Goal: Communication & Community: Ask a question

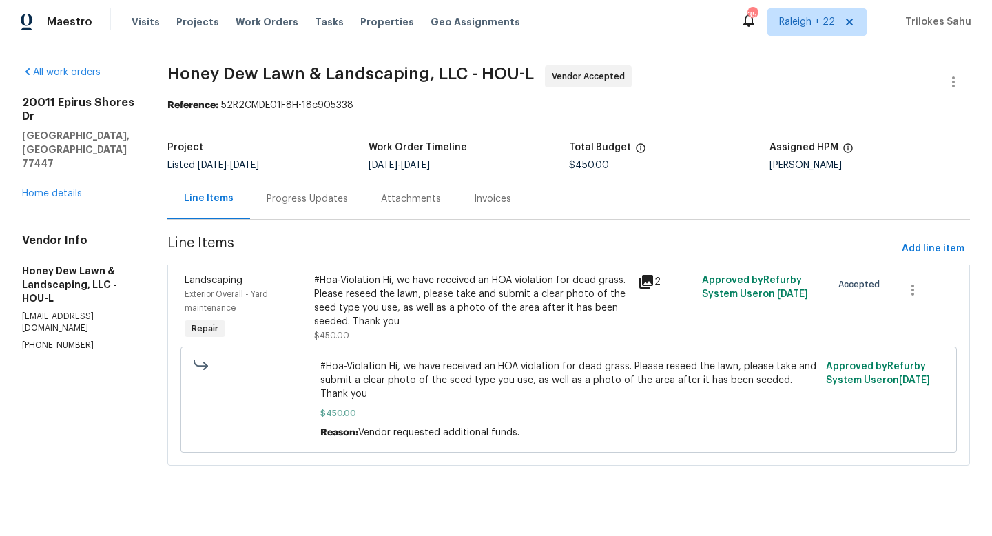
click at [326, 205] on div "Progress Updates" at bounding box center [307, 199] width 81 height 14
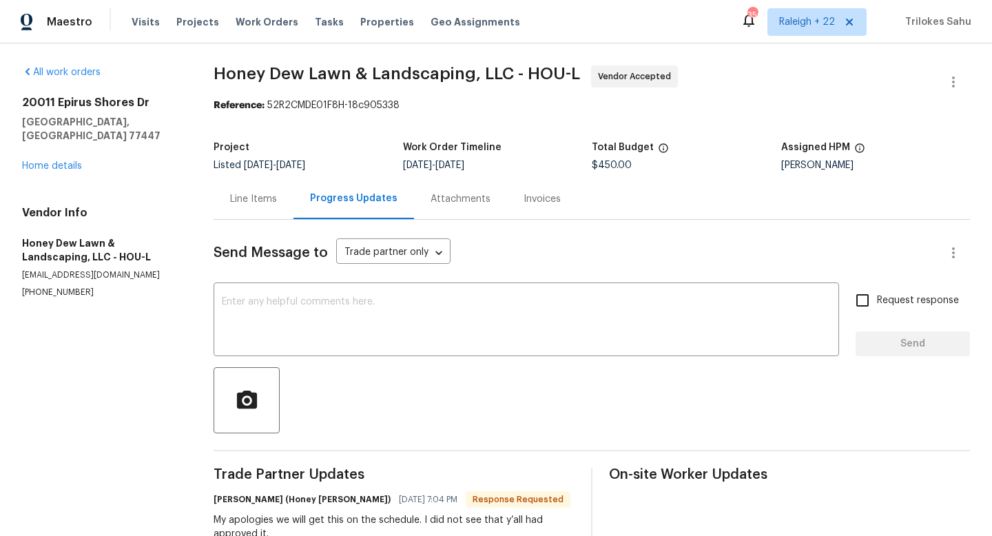
click at [262, 214] on div "Line Items" at bounding box center [254, 198] width 80 height 41
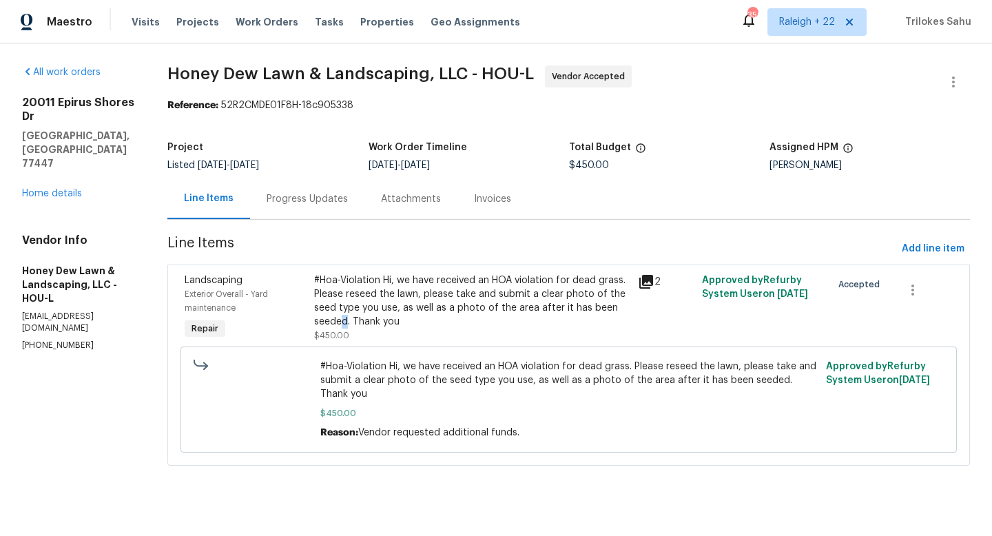
click at [388, 316] on div "#Hoa-Violation Hi, we have received an HOA violation for dead grass. Please res…" at bounding box center [471, 300] width 315 height 55
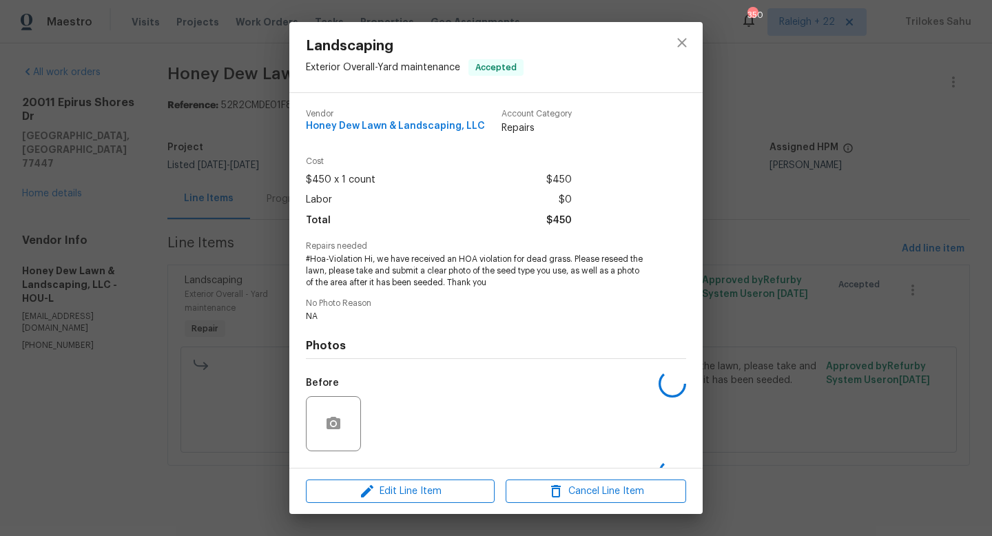
scroll to position [87, 0]
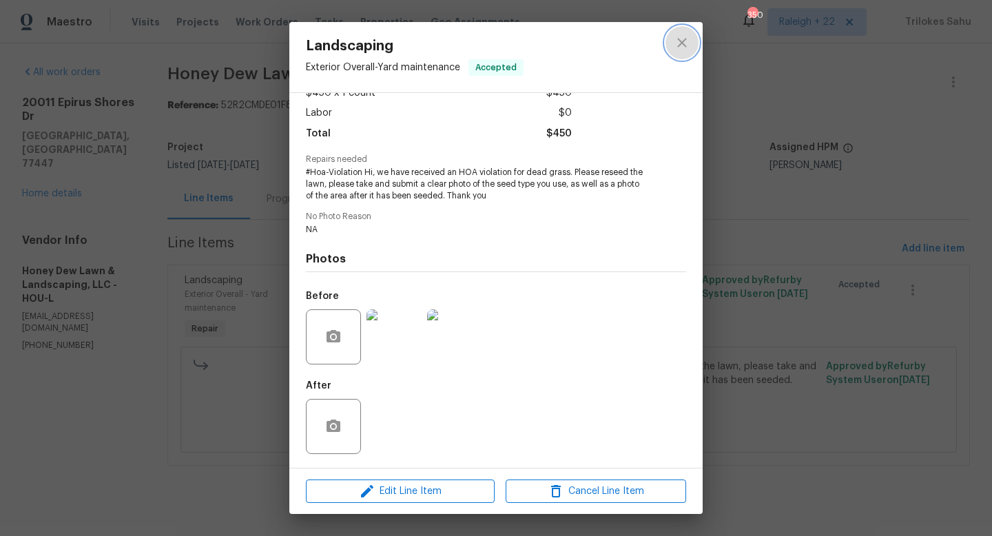
click at [686, 47] on icon "close" at bounding box center [682, 42] width 17 height 17
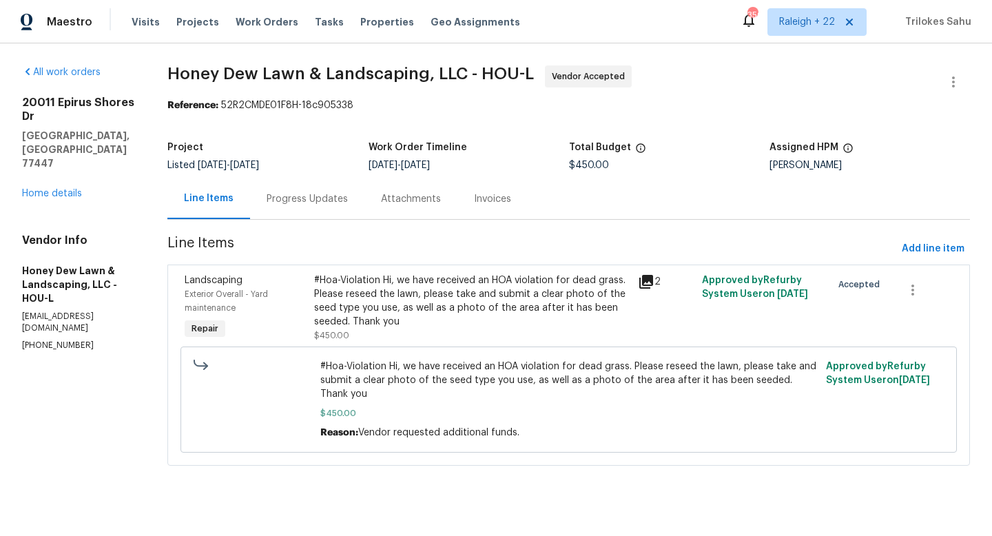
click at [355, 209] on div "Progress Updates" at bounding box center [307, 198] width 114 height 41
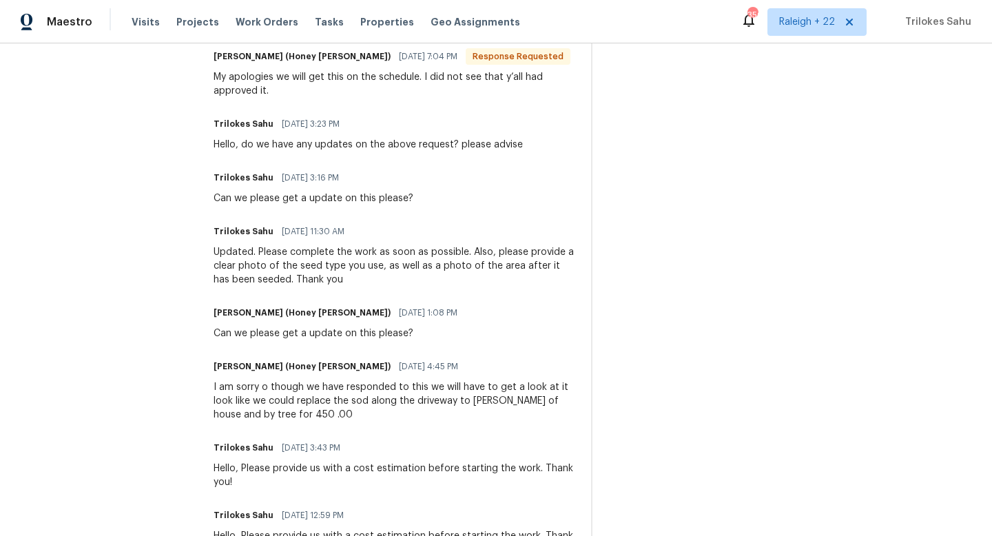
scroll to position [477, 0]
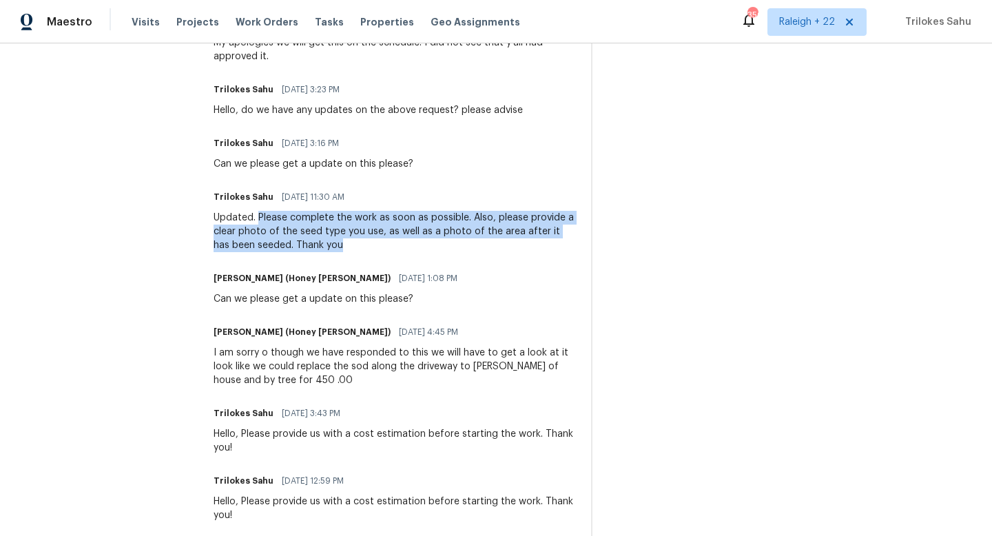
drag, startPoint x: 261, startPoint y: 220, endPoint x: 324, endPoint y: 246, distance: 68.6
click at [324, 246] on div "Updated. Please complete the work as soon as possible. Also, please provide a c…" at bounding box center [394, 231] width 361 height 41
copy div "Please complete the work as soon as possible. Also, please provide a clear phot…"
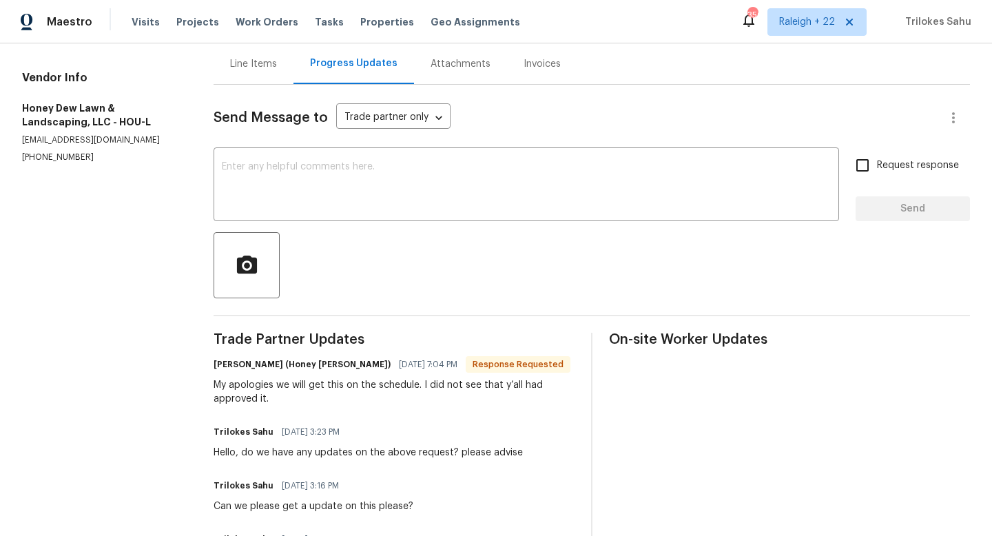
scroll to position [81, 0]
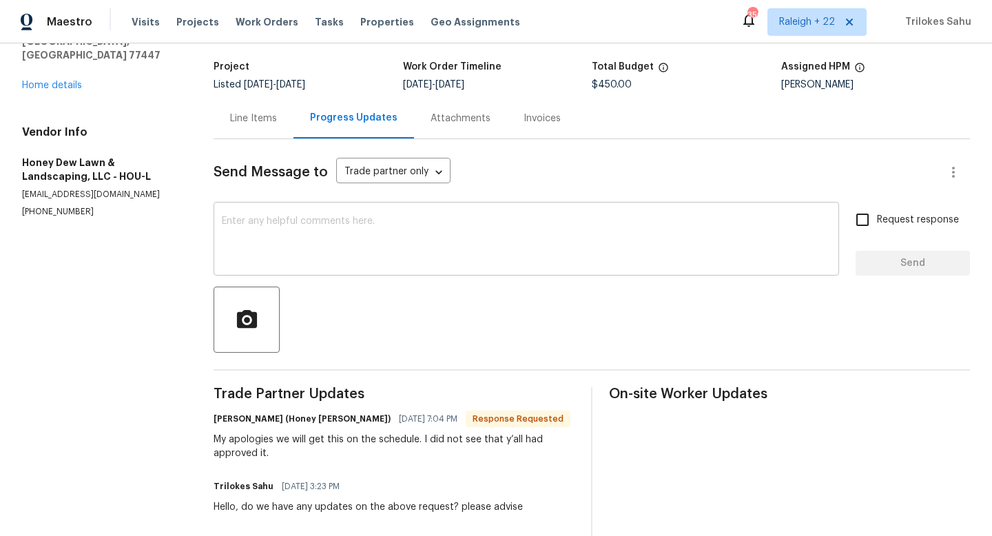
click at [321, 246] on textarea at bounding box center [526, 240] width 609 height 48
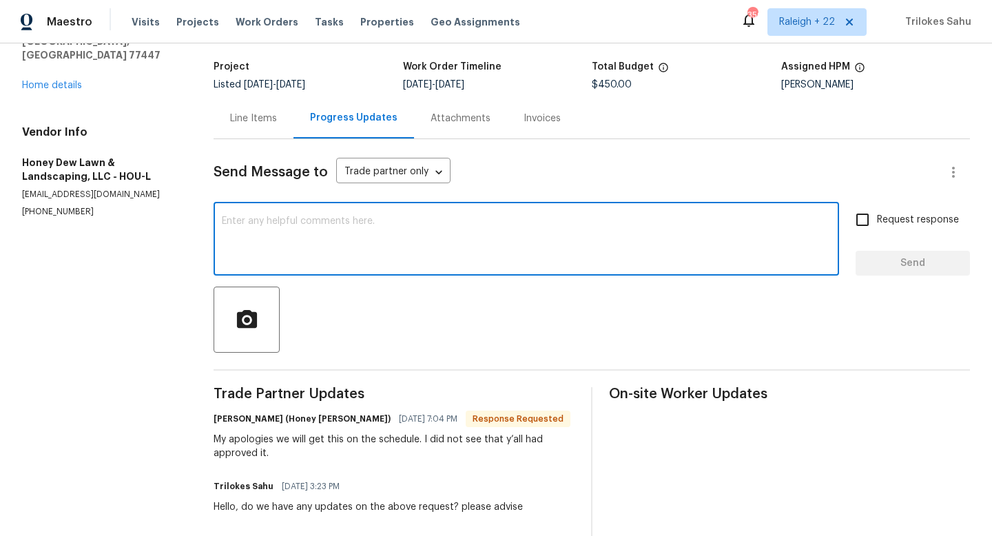
paste textarea "Please complete the work as soon as possible. Also, please provide a clear phot…"
type textarea "Please complete the work as soon as possible. Also, please provide a clear phot…"
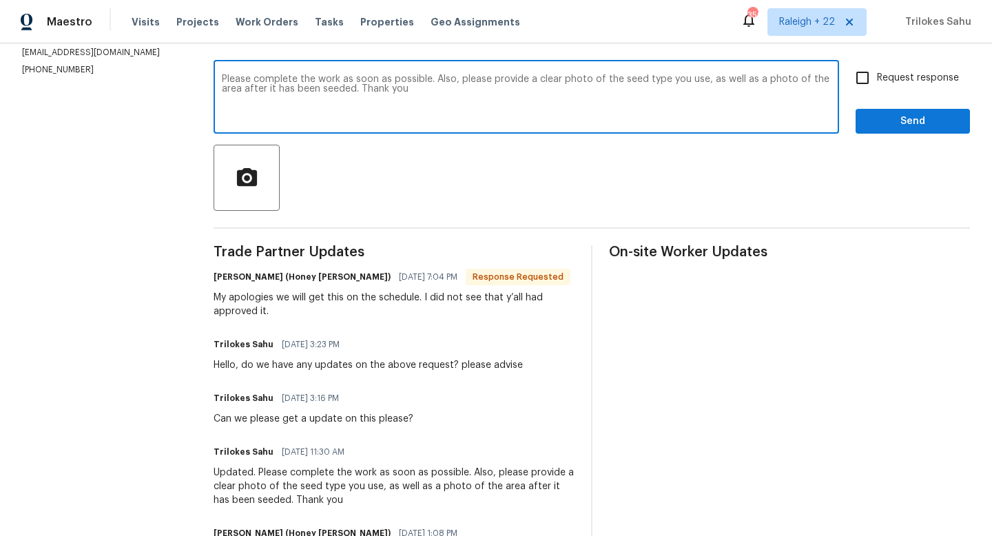
scroll to position [165, 0]
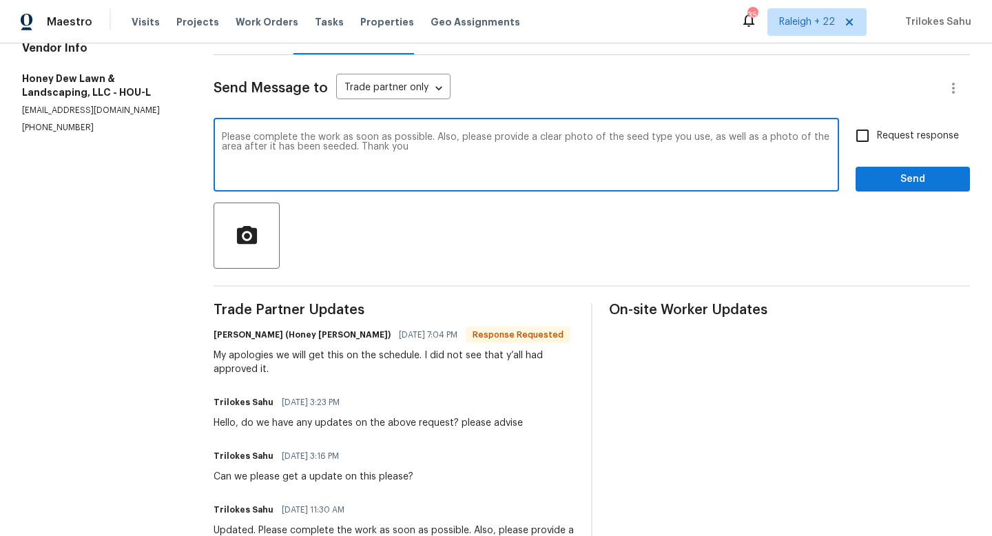
drag, startPoint x: 414, startPoint y: 149, endPoint x: 220, endPoint y: 138, distance: 193.9
click at [220, 138] on div "Please complete the work as soon as possible. Also, please provide a clear phot…" at bounding box center [526, 156] width 625 height 70
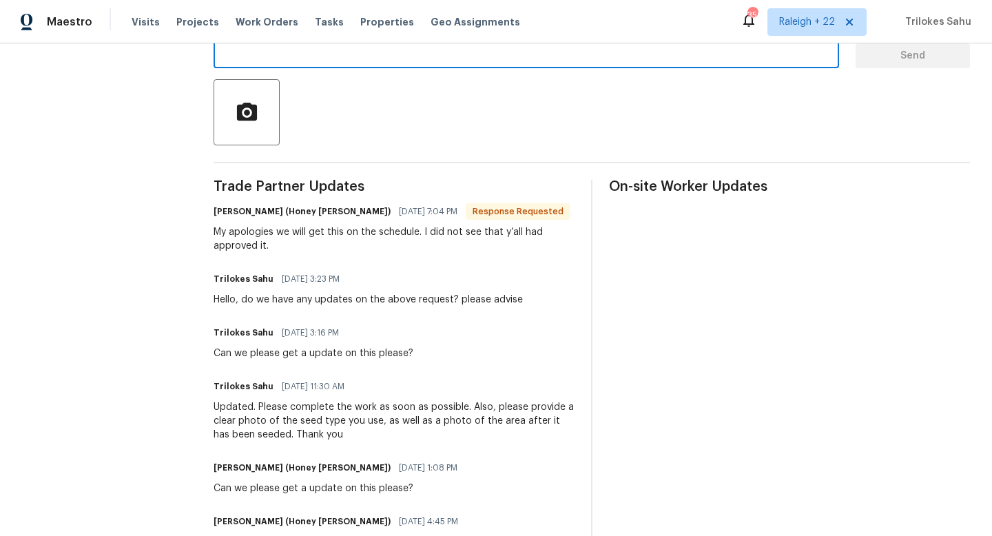
scroll to position [264, 0]
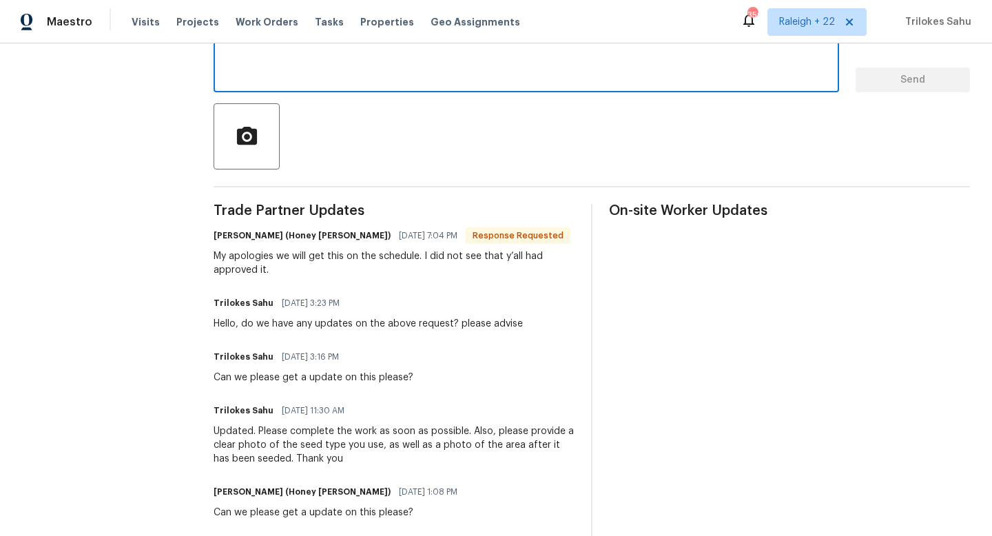
click at [349, 379] on div "Can we please get a update on this please?" at bounding box center [314, 378] width 200 height 14
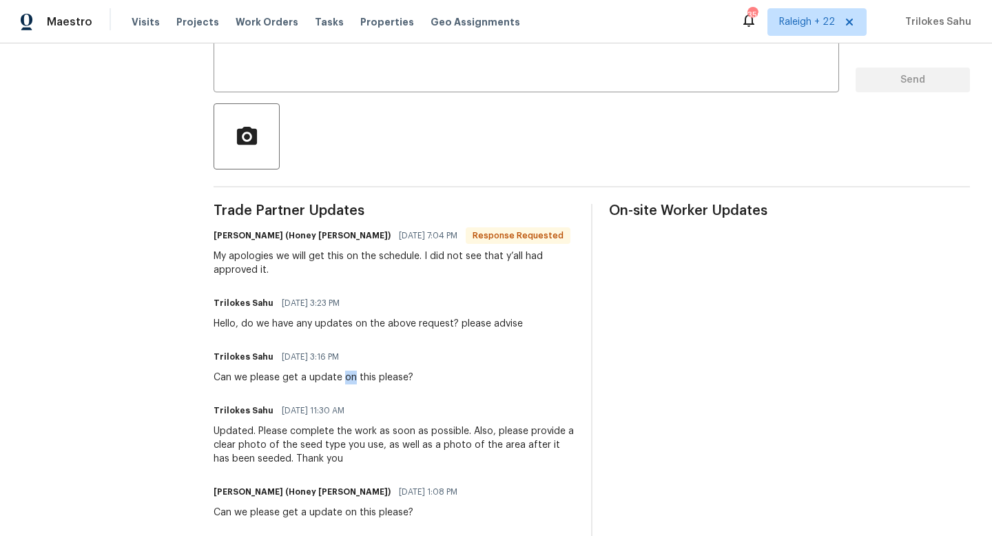
click at [349, 379] on div "Can we please get a update on this please?" at bounding box center [314, 378] width 200 height 14
copy div "Can we please get a update on this please?"
click at [345, 82] on div "x ​" at bounding box center [526, 57] width 625 height 70
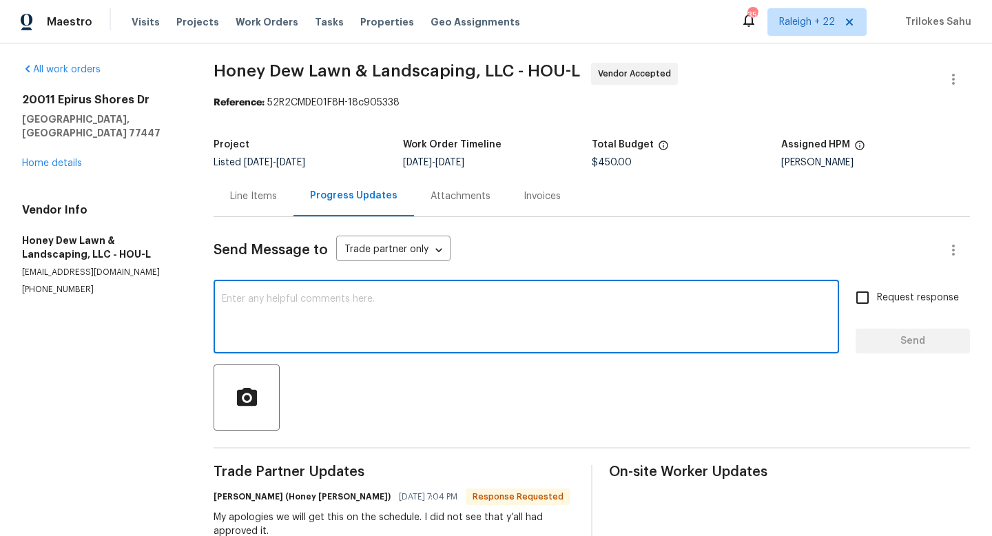
scroll to position [0, 0]
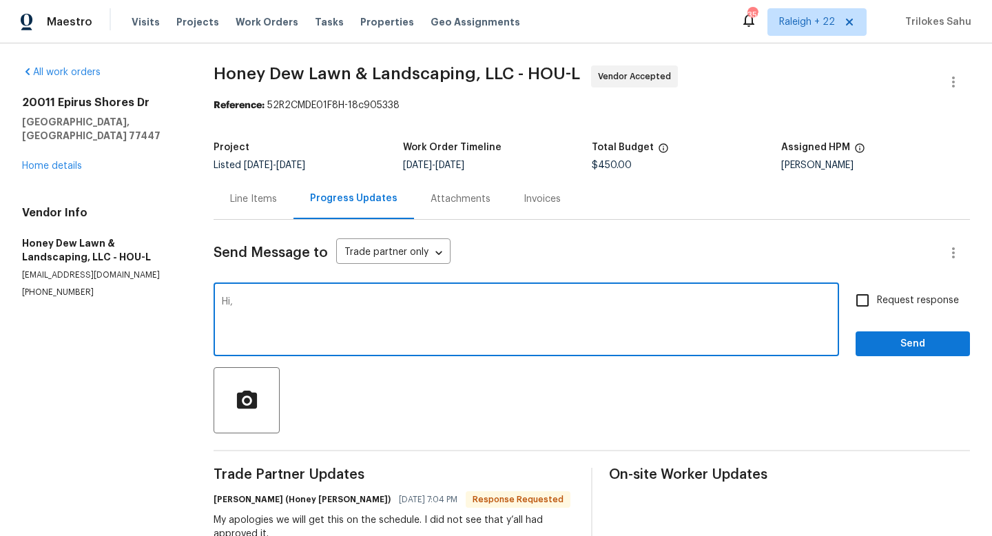
paste textarea "Can we please get a update on this please?"
type textarea "Hi, can we please get an update on this?"
click at [858, 305] on input "Request response" at bounding box center [862, 300] width 29 height 29
checkbox input "true"
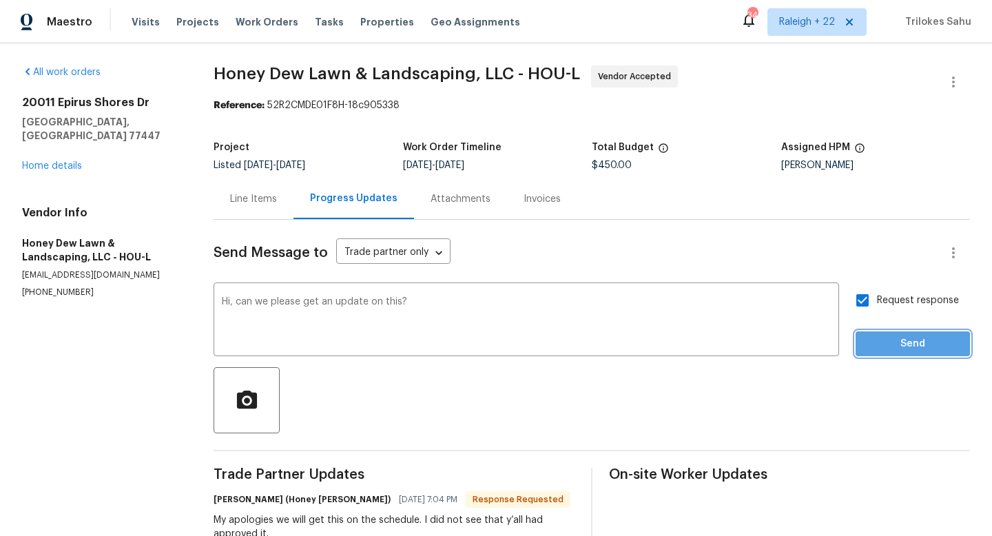
click at [884, 336] on span "Send" at bounding box center [913, 343] width 92 height 17
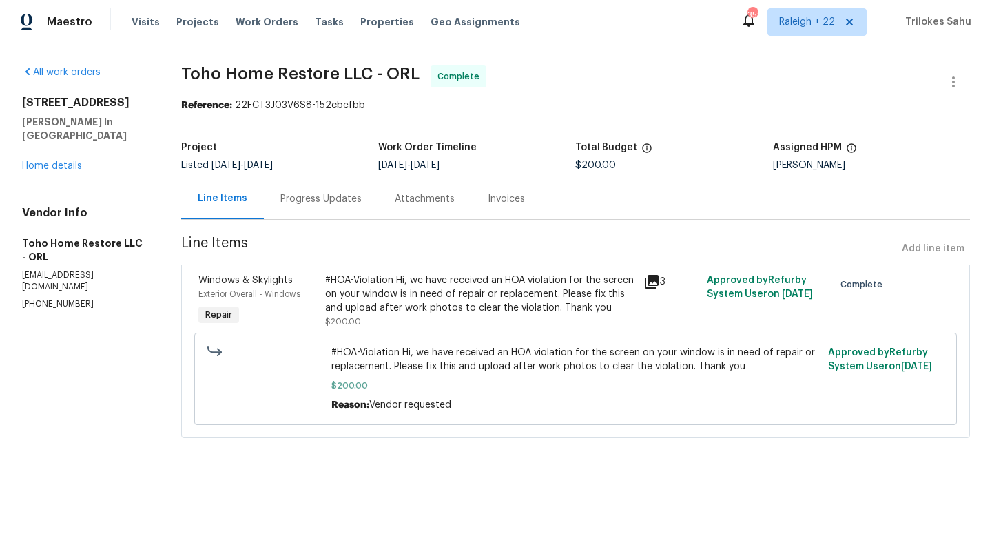
click at [323, 210] on div "Progress Updates" at bounding box center [321, 198] width 114 height 41
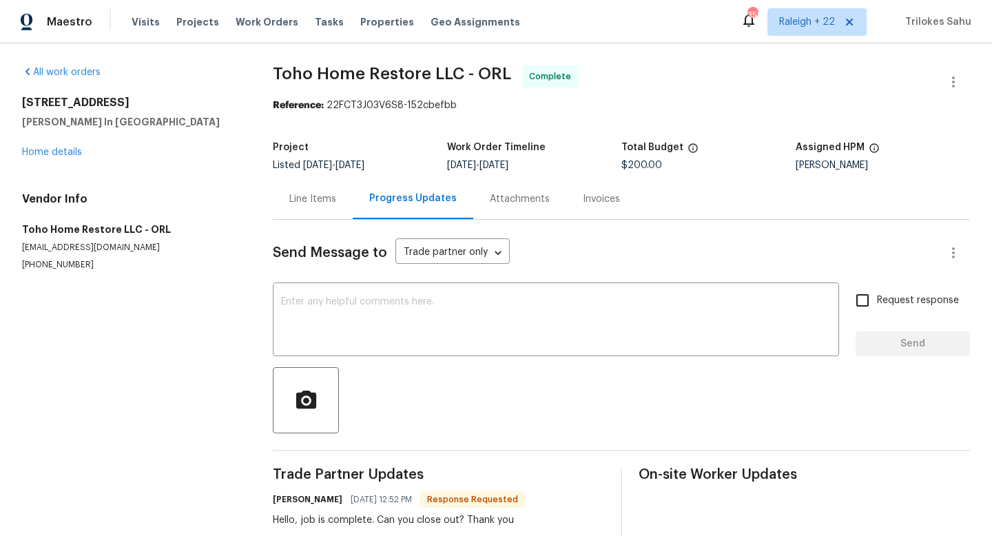
click at [314, 193] on div "Line Items" at bounding box center [312, 199] width 47 height 14
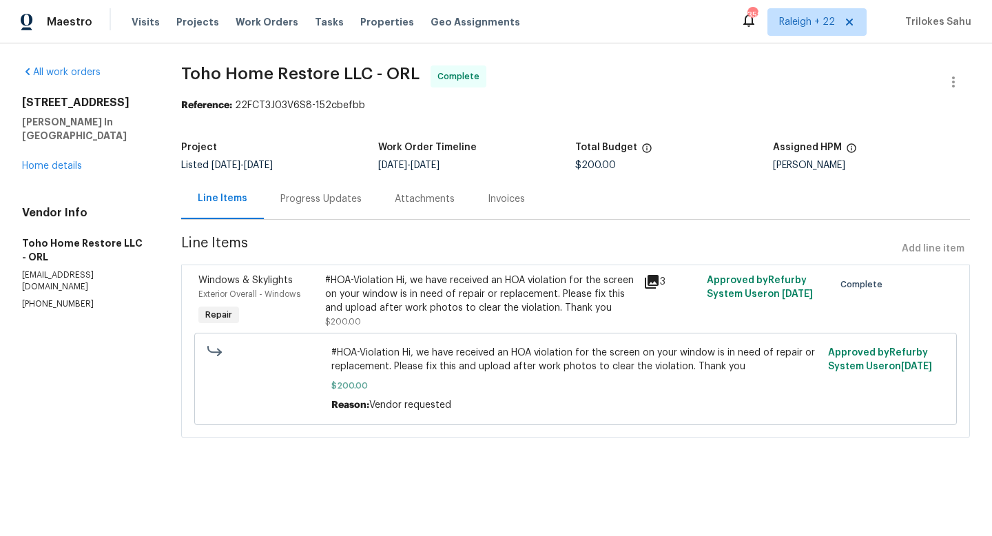
click at [395, 307] on div "#HOA-Violation Hi, we have received an HOA violation for the screen on your win…" at bounding box center [479, 293] width 309 height 41
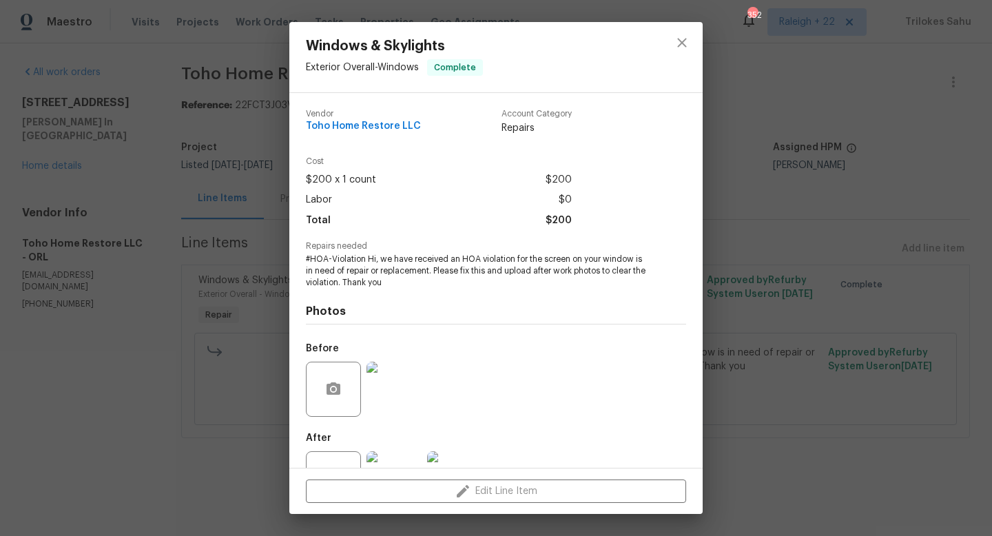
scroll to position [52, 0]
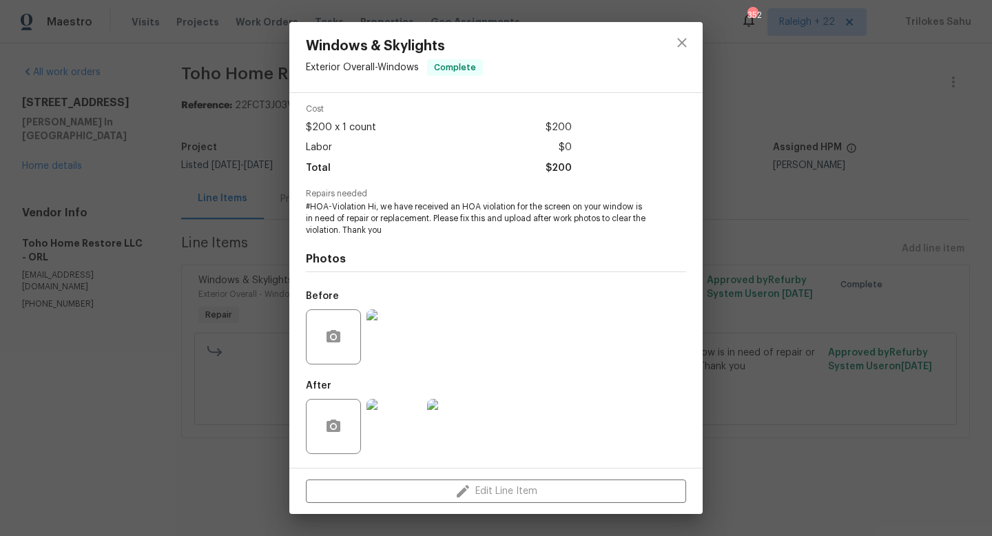
click at [385, 415] on img at bounding box center [393, 426] width 55 height 55
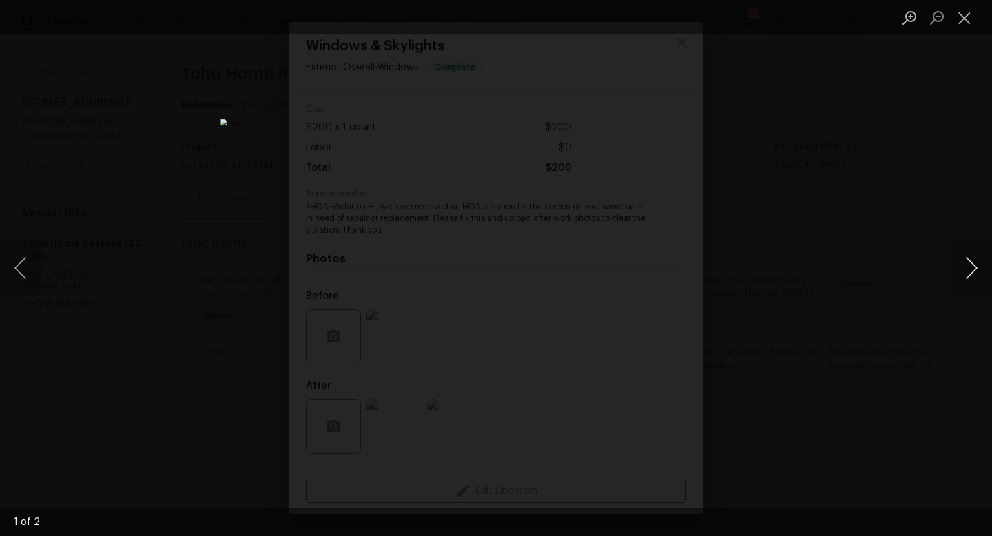
click at [966, 268] on button "Next image" at bounding box center [971, 267] width 41 height 55
click at [962, 22] on button "Close lightbox" at bounding box center [965, 18] width 28 height 24
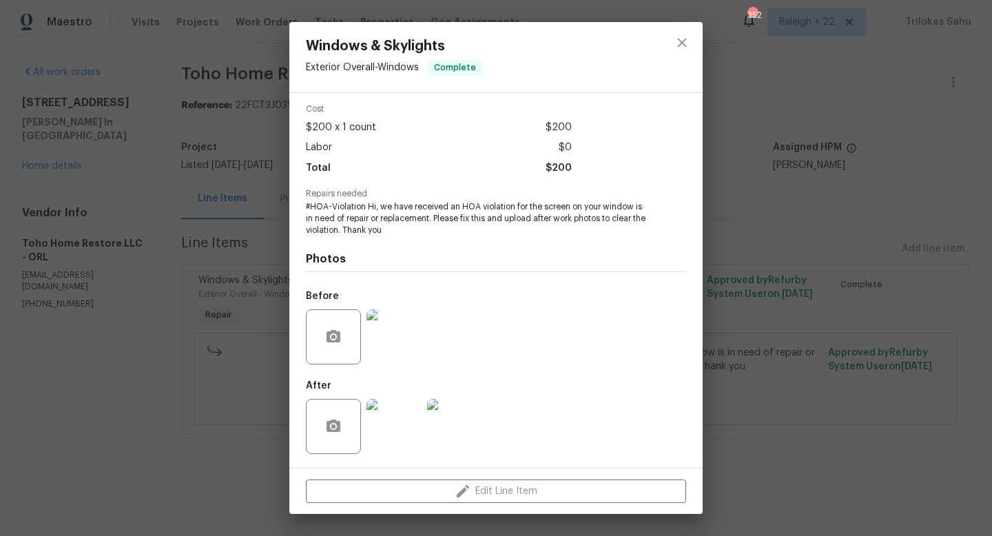
click at [384, 349] on img at bounding box center [393, 336] width 55 height 55
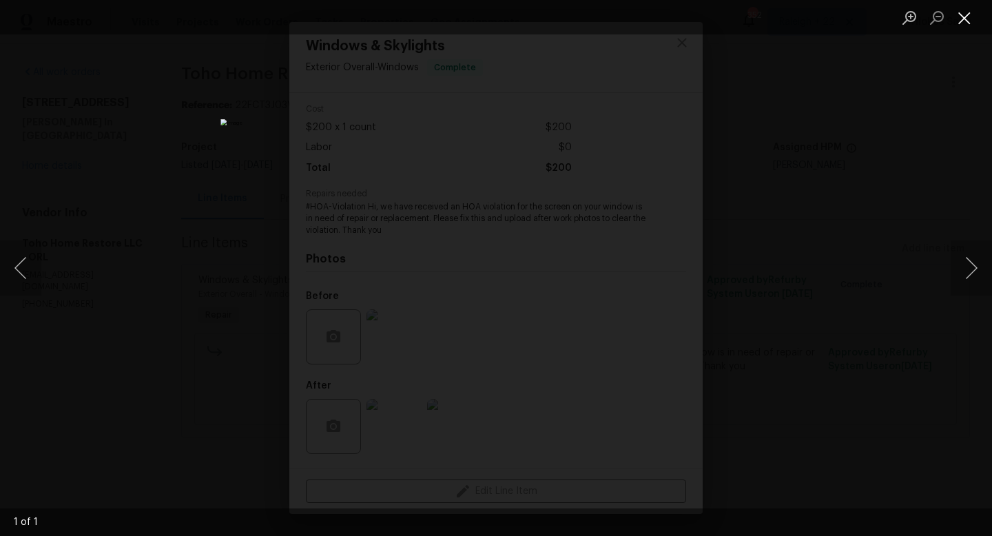
click at [957, 23] on button "Close lightbox" at bounding box center [965, 18] width 28 height 24
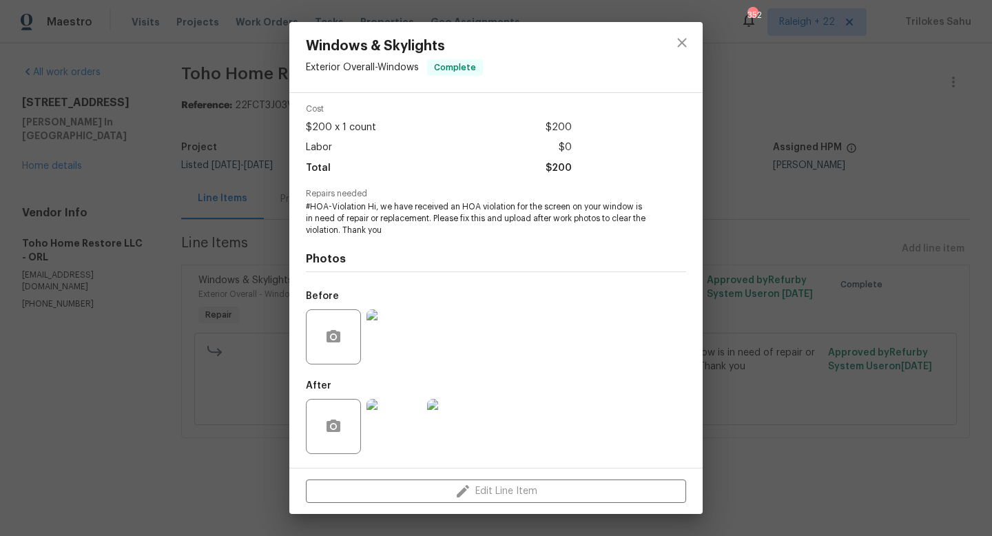
click at [385, 424] on img at bounding box center [393, 426] width 55 height 55
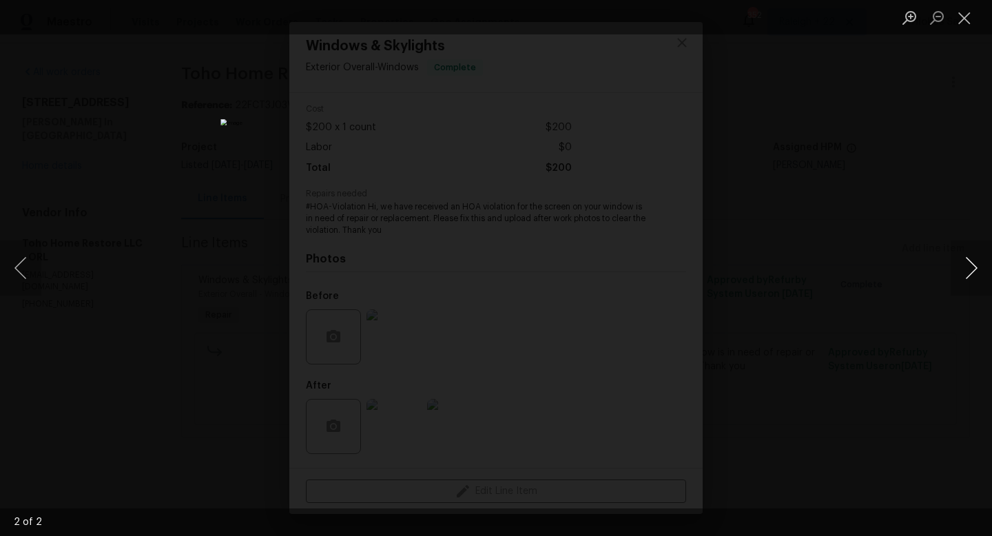
click at [973, 267] on button "Next image" at bounding box center [971, 267] width 41 height 55
click at [964, 25] on button "Close lightbox" at bounding box center [965, 18] width 28 height 24
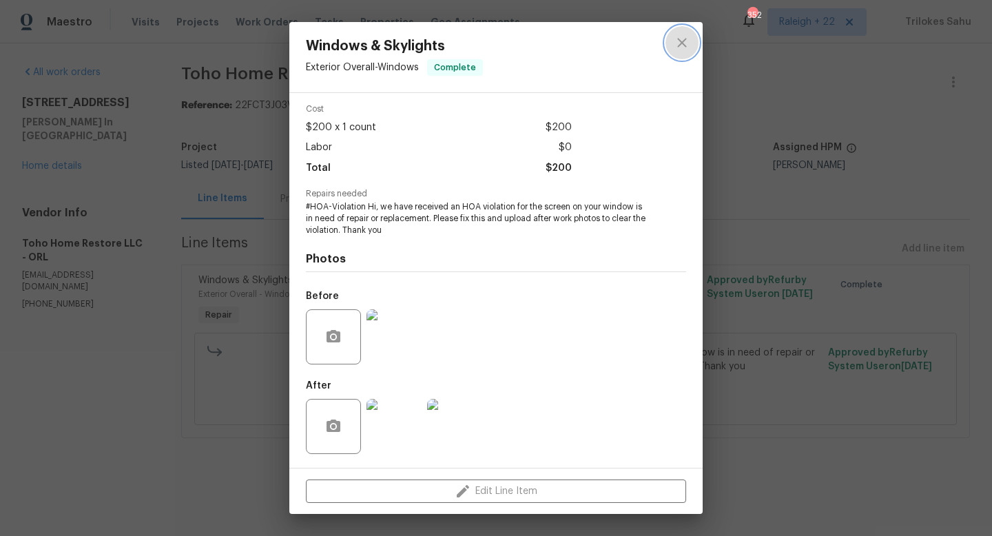
click at [689, 41] on icon "close" at bounding box center [682, 42] width 17 height 17
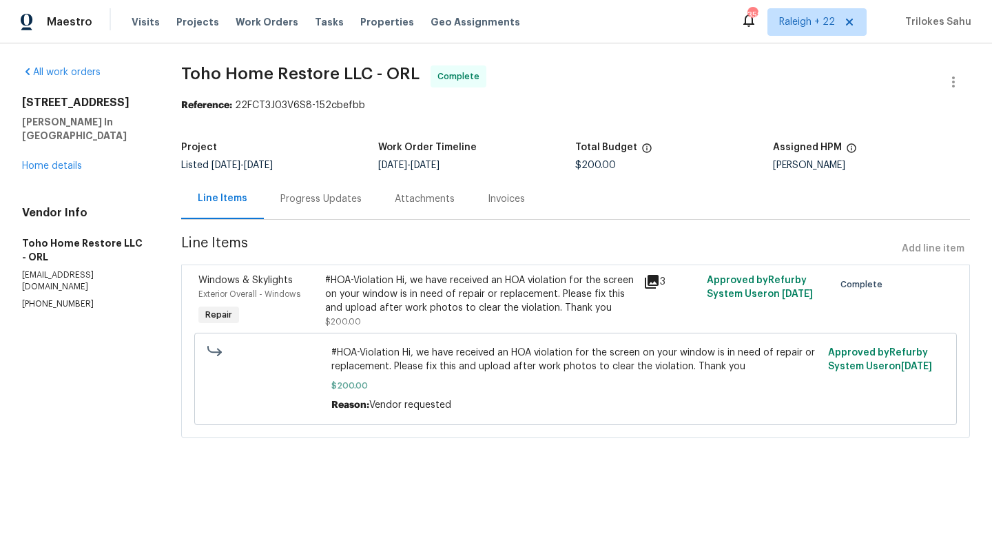
click at [320, 211] on div "Progress Updates" at bounding box center [321, 198] width 114 height 41
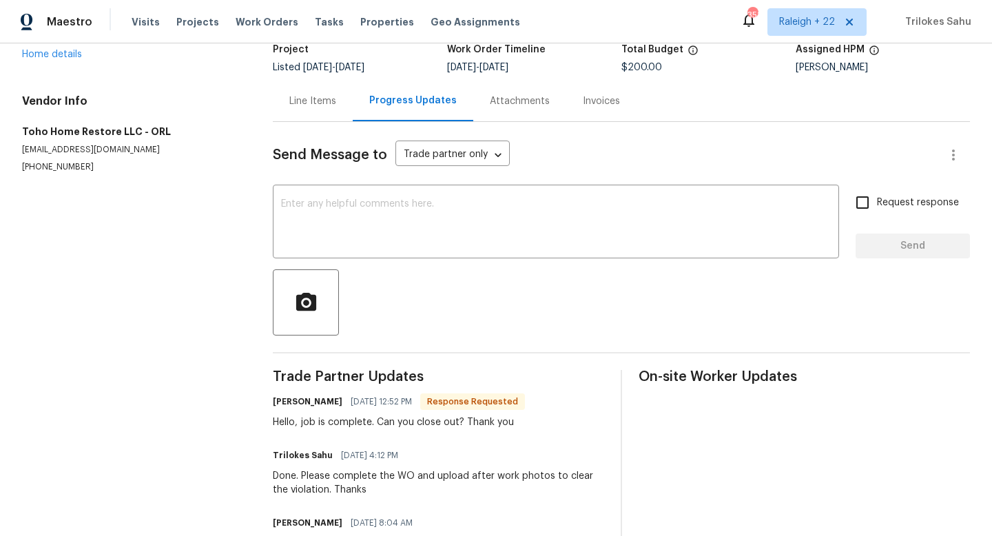
scroll to position [94, 0]
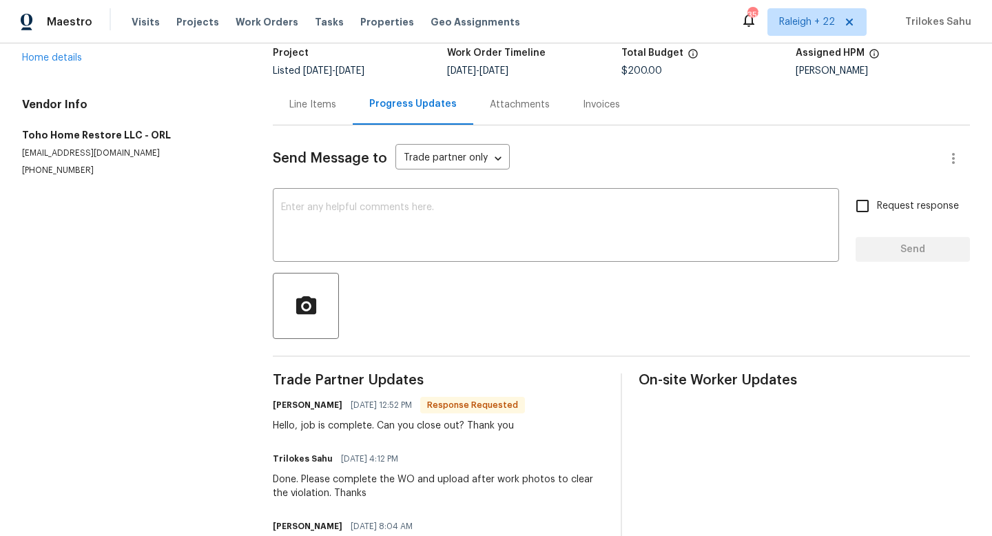
click at [326, 111] on div "Line Items" at bounding box center [313, 104] width 80 height 41
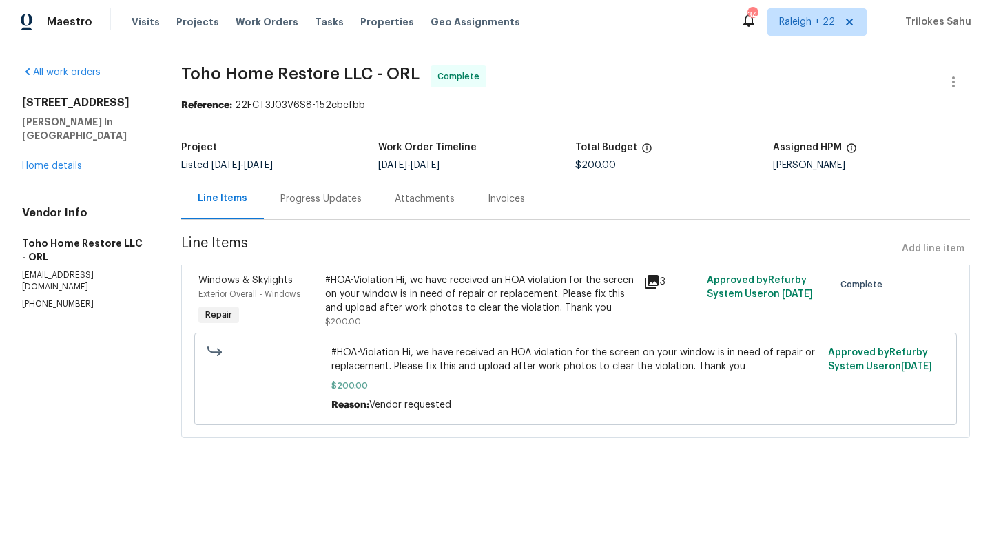
click at [466, 276] on div "#HOA-Violation Hi, we have received an HOA violation for the screen on your win…" at bounding box center [479, 293] width 309 height 41
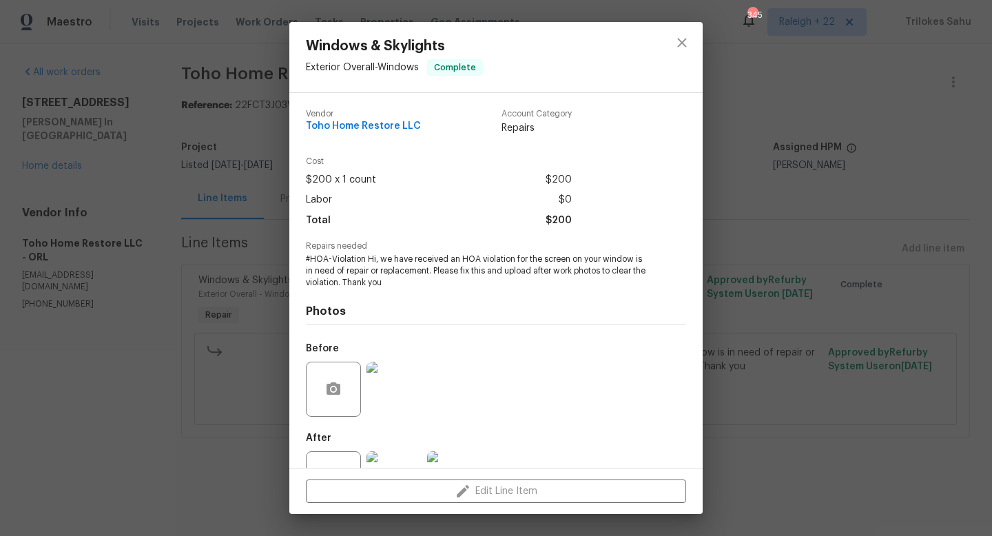
scroll to position [52, 0]
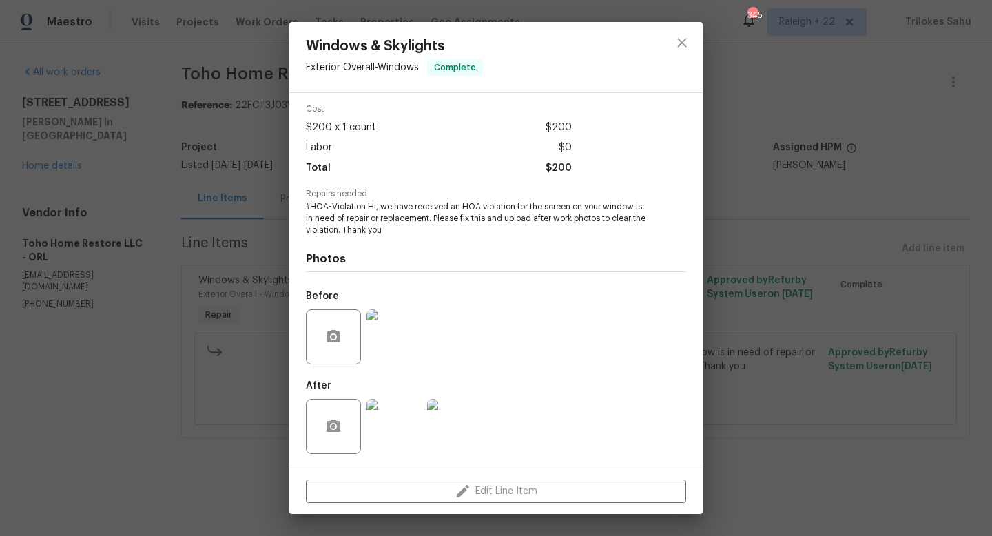
click at [384, 418] on img at bounding box center [393, 426] width 55 height 55
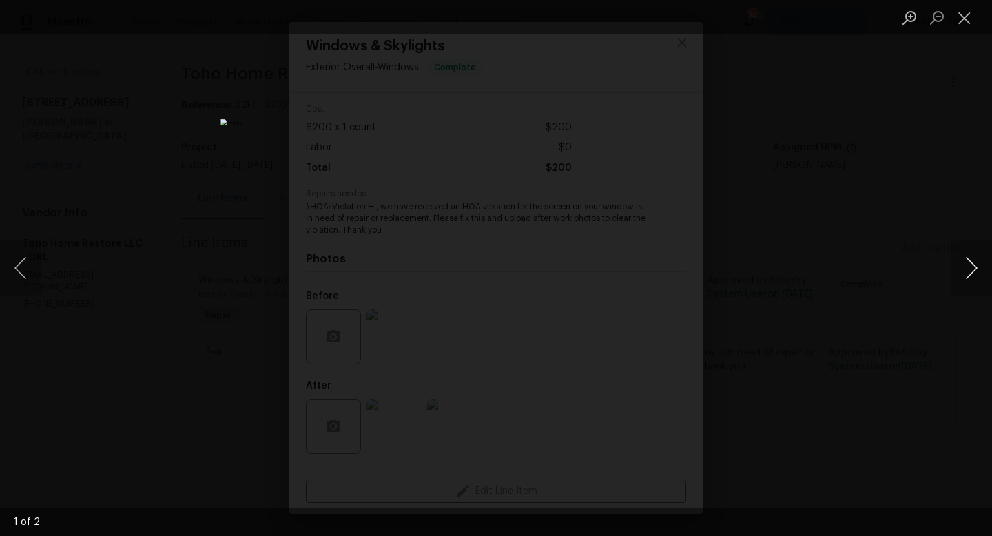
click at [975, 264] on button "Next image" at bounding box center [971, 267] width 41 height 55
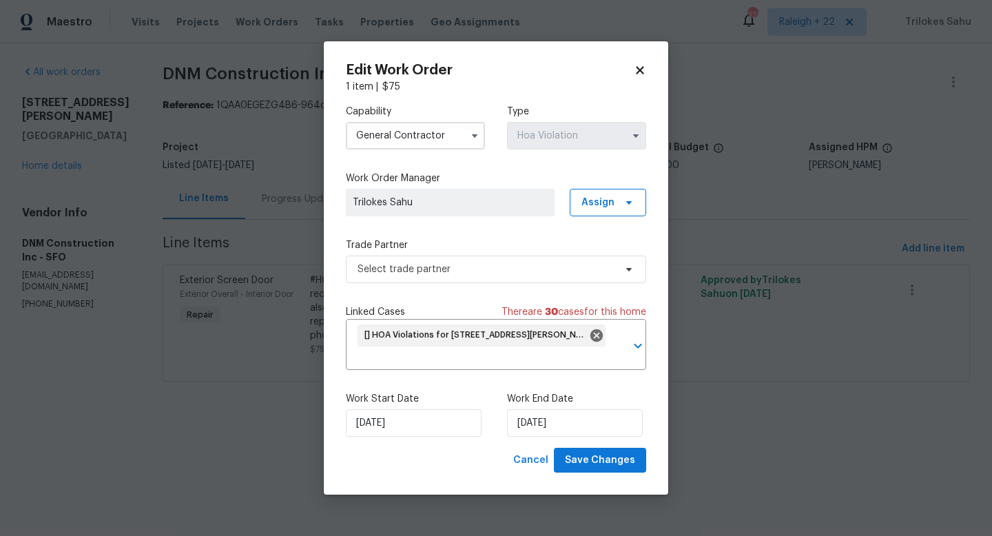
scroll to position [193, 214]
click at [641, 70] on icon at bounding box center [640, 70] width 8 height 8
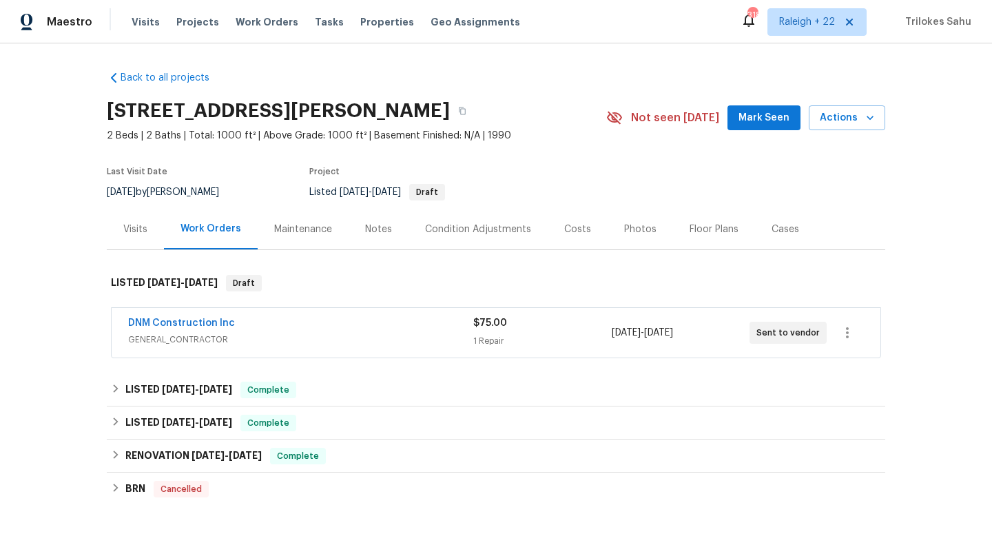
click at [256, 327] on div "DNM Construction Inc" at bounding box center [300, 324] width 345 height 17
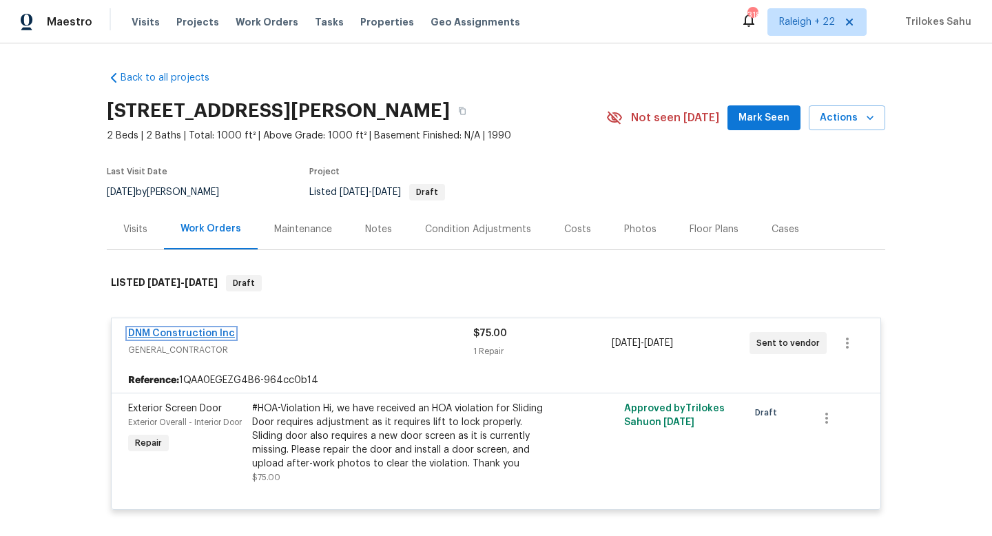
click at [189, 332] on link "DNM Construction Inc" at bounding box center [181, 334] width 107 height 10
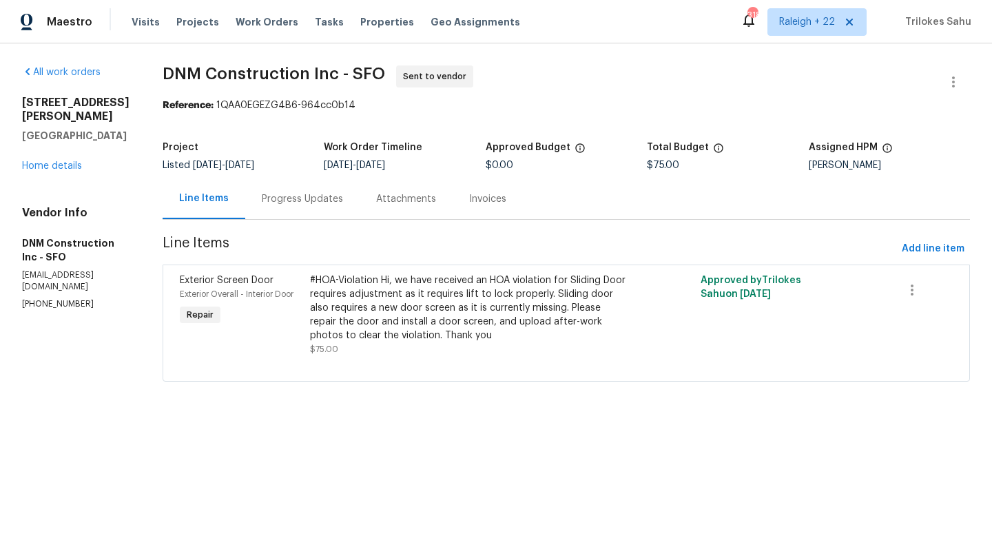
click at [299, 194] on div "Progress Updates" at bounding box center [302, 199] width 81 height 14
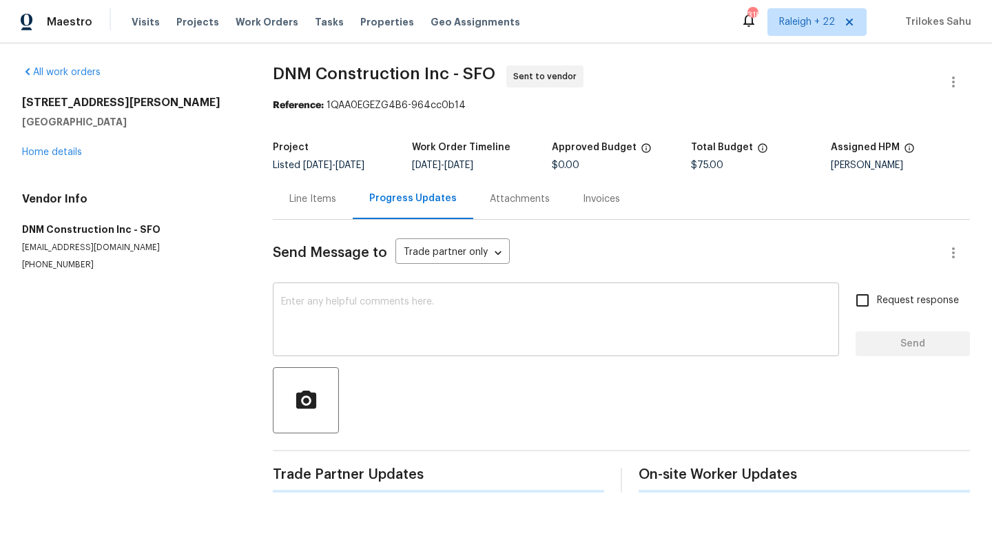
scroll to position [30, 0]
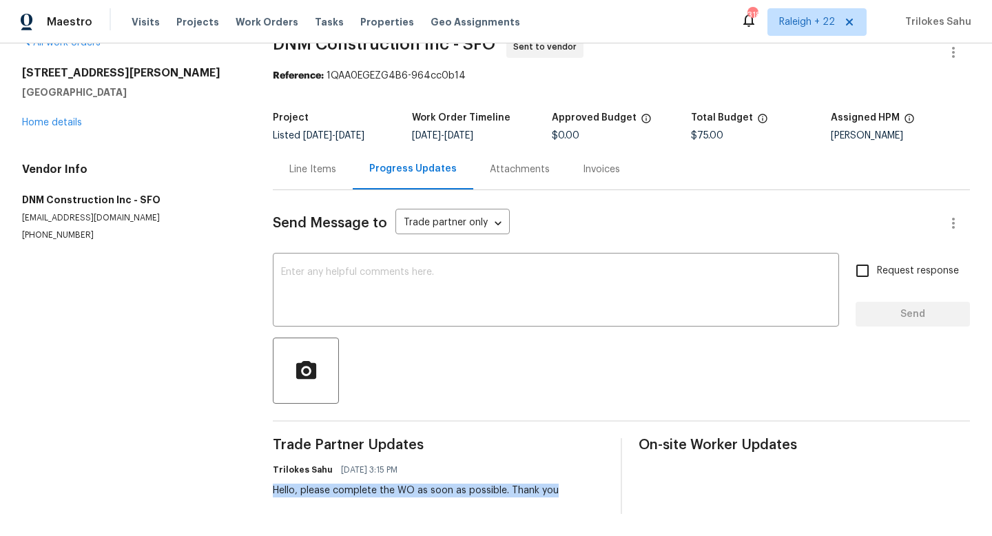
drag, startPoint x: 554, startPoint y: 488, endPoint x: 271, endPoint y: 488, distance: 283.1
click at [271, 488] on div "All work orders 39965 Parada St Apt A Newark, CA 94560 Home details Vendor Info…" at bounding box center [496, 275] width 992 height 522
copy div "Hello, please complete the WO as soon as possible. Thank you"
click at [557, 297] on textarea at bounding box center [556, 291] width 550 height 48
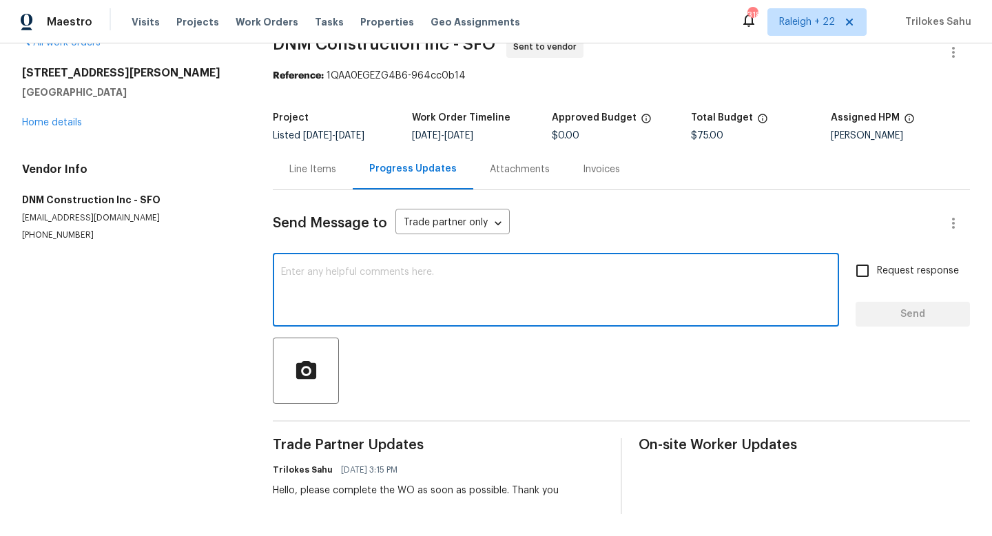
paste textarea "Hello, do we have any updates on the above request? please advise"
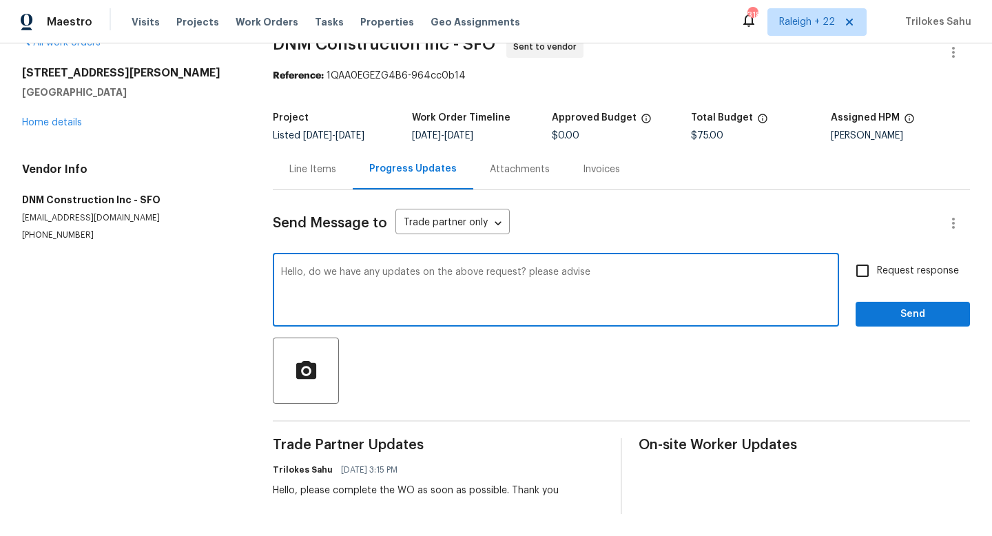
type textarea "Hello, do we have any updates on the above request? please advise"
click at [869, 273] on input "Request response" at bounding box center [862, 270] width 29 height 29
checkbox input "true"
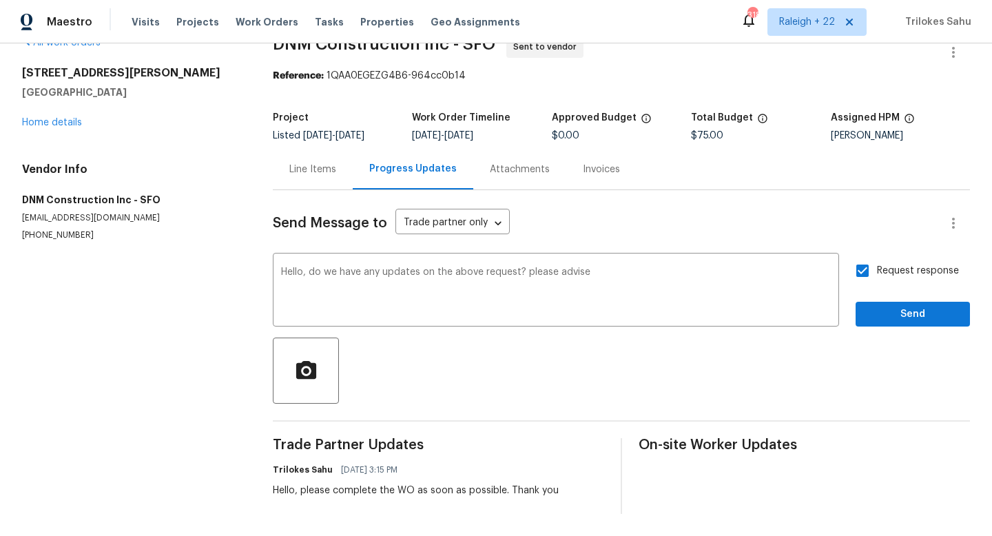
click at [875, 300] on div "Request response Send" at bounding box center [912, 291] width 114 height 70
click at [875, 306] on span "Send" at bounding box center [913, 314] width 92 height 17
